Goal: Task Accomplishment & Management: Complete application form

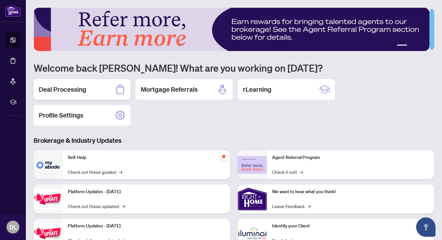
click at [70, 83] on div "Deal Processing" at bounding box center [82, 89] width 97 height 21
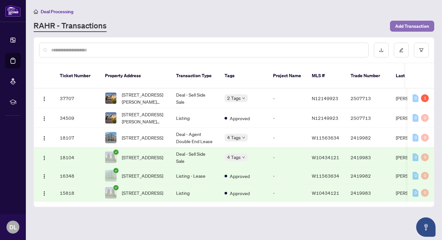
click at [405, 27] on span "Add Transaction" at bounding box center [412, 26] width 34 height 10
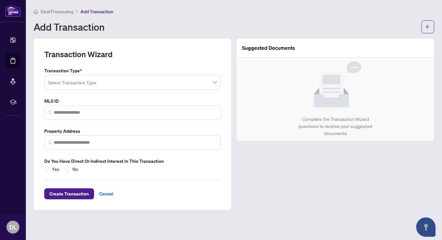
click at [117, 81] on input "search" at bounding box center [129, 83] width 163 height 14
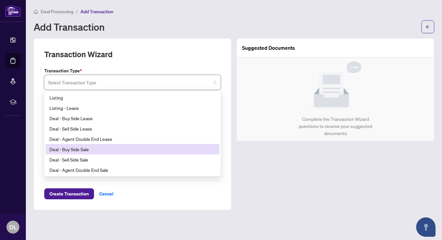
click at [102, 146] on div "Deal - Buy Side Sale" at bounding box center [132, 149] width 166 height 7
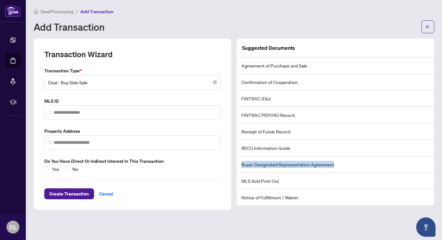
drag, startPoint x: 336, startPoint y: 166, endPoint x: 238, endPoint y: 166, distance: 98.5
click at [238, 166] on li "Buyer Designated Representation Agreement" at bounding box center [335, 164] width 197 height 16
copy li "Buyer Designated Representation Agreement"
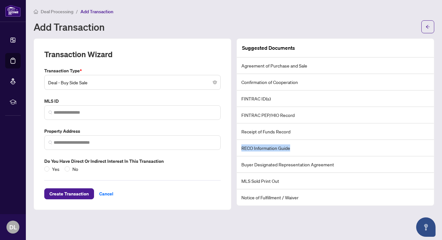
drag, startPoint x: 291, startPoint y: 148, endPoint x: 242, endPoint y: 148, distance: 48.1
click at [242, 148] on li "RECO Information Guide" at bounding box center [335, 148] width 197 height 16
copy li "RECO Information Guide"
click at [261, 150] on li "RECO Information Guide" at bounding box center [335, 148] width 197 height 16
click at [314, 165] on li "Buyer Designated Representation Agreement" at bounding box center [335, 164] width 197 height 16
